Goal: Information Seeking & Learning: Find specific fact

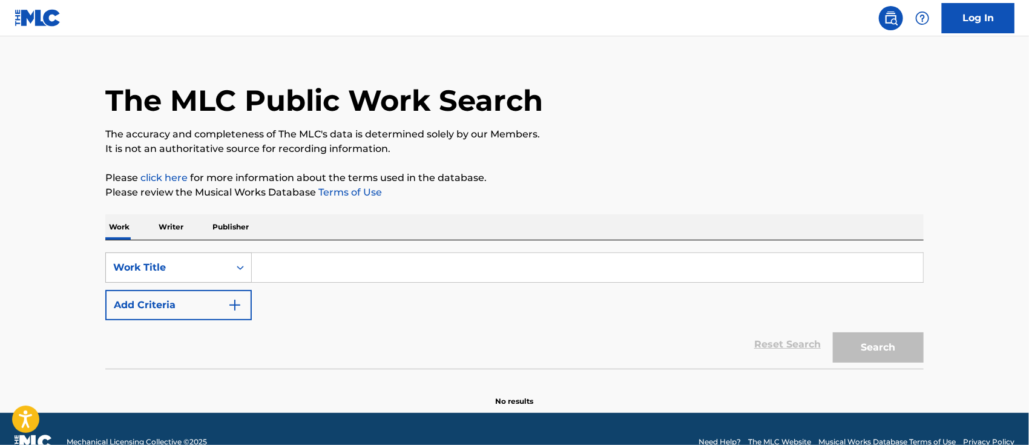
click at [191, 283] on div "Work Title" at bounding box center [178, 267] width 146 height 30
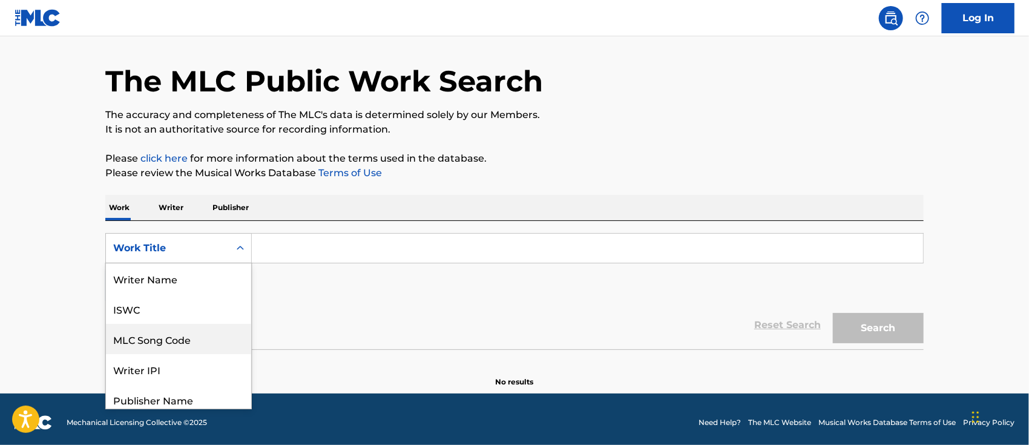
scroll to position [60, 0]
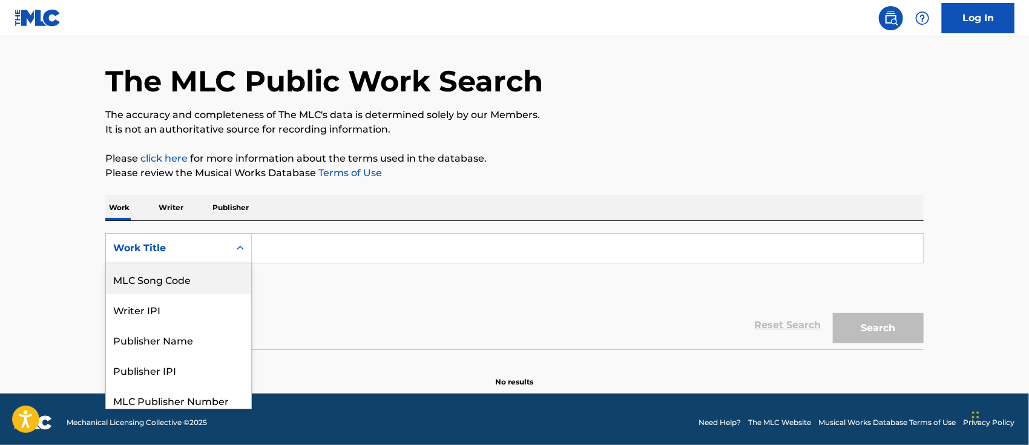
click at [165, 274] on div "MLC Song Code" at bounding box center [178, 279] width 145 height 30
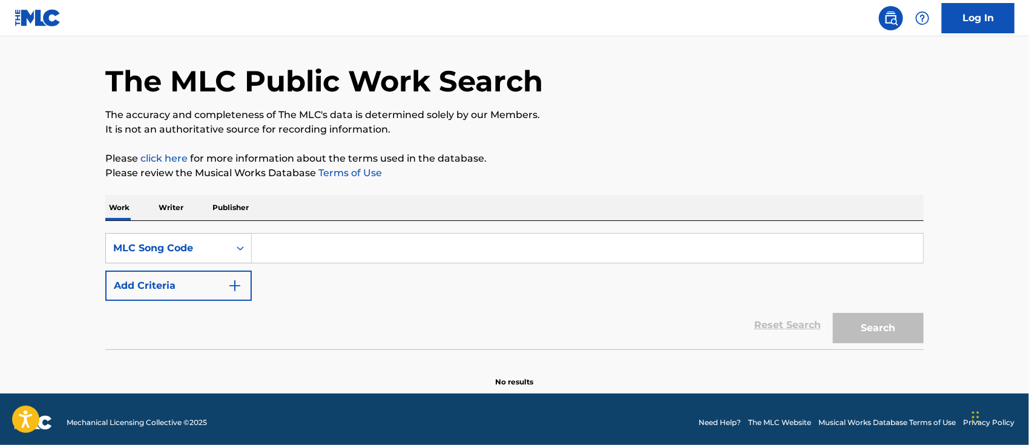
click at [290, 250] on input "Search Form" at bounding box center [587, 248] width 671 height 29
paste input "SD2WOI"
type input "SD2WOI"
click at [893, 337] on button "Search" at bounding box center [878, 328] width 91 height 30
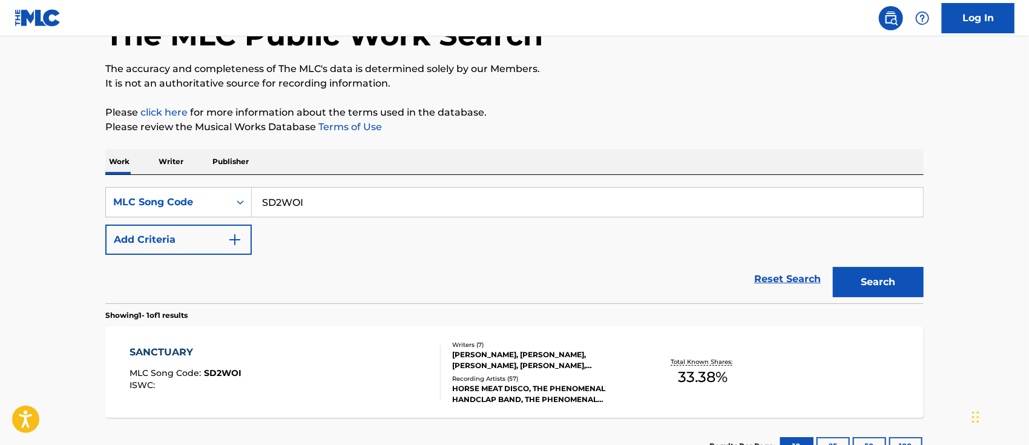
scroll to position [86, 0]
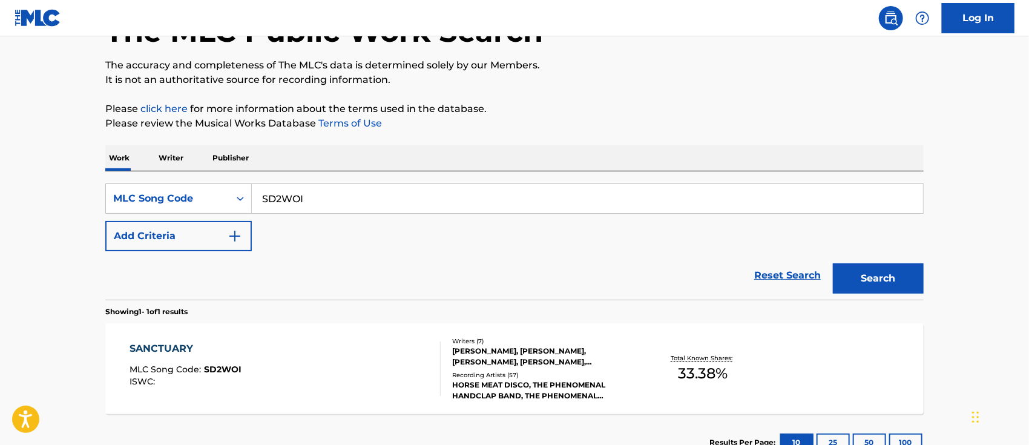
click at [186, 351] on div "SANCTUARY" at bounding box center [186, 348] width 112 height 15
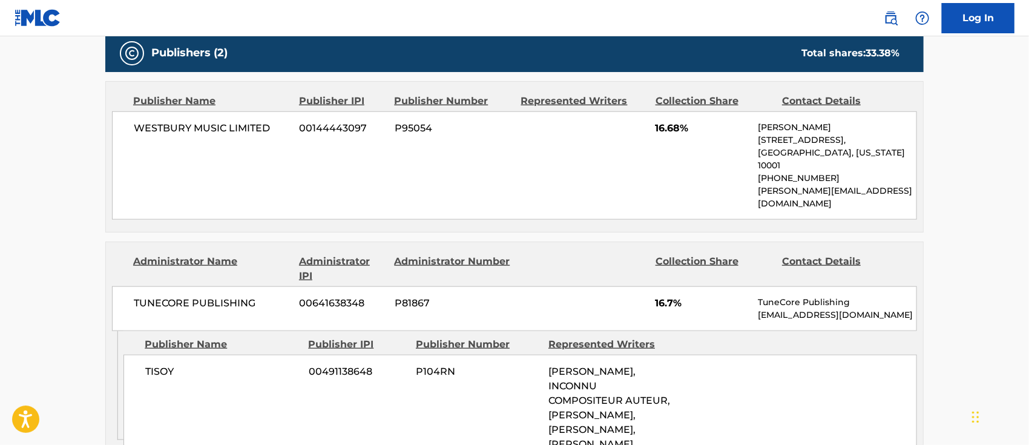
scroll to position [633, 0]
